Goal: Obtain resource: Obtain resource

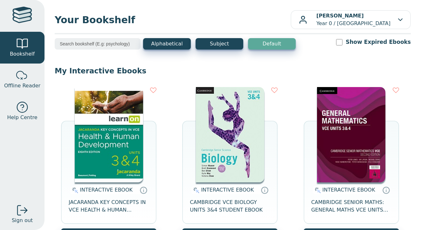
click at [129, 106] on img at bounding box center [109, 134] width 68 height 95
click at [122, 108] on img at bounding box center [109, 134] width 68 height 95
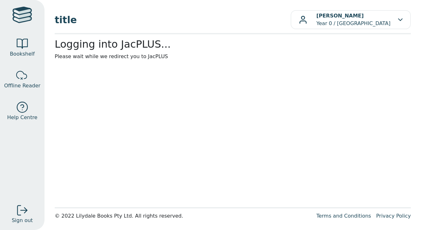
click at [95, 89] on main1 "Logging into JacPLUS... Please wait while we redirect you to JacPLUS" at bounding box center [233, 120] width 356 height 165
